Goal: Task Accomplishment & Management: Manage account settings

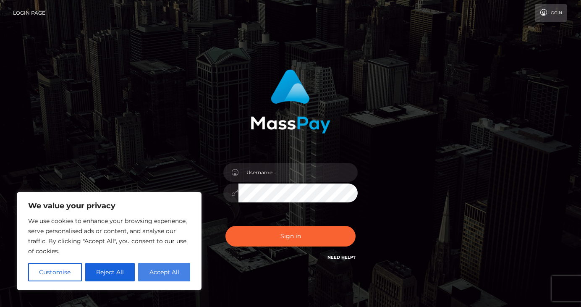
click at [162, 274] on button "Accept All" at bounding box center [164, 272] width 52 height 18
checkbox input "true"
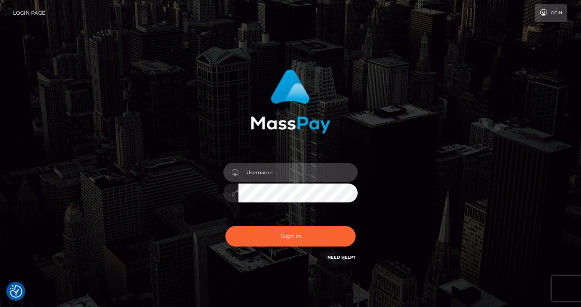
click at [301, 172] on input "text" at bounding box center [297, 172] width 119 height 19
type input "[EMAIL_ADDRESS][DOMAIN_NAME]"
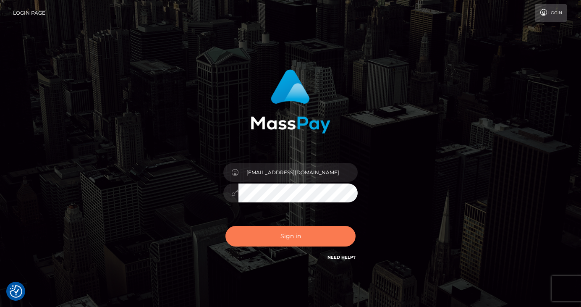
click at [280, 241] on button "Sign in" at bounding box center [290, 236] width 130 height 21
